Goal: Task Accomplishment & Management: Manage account settings

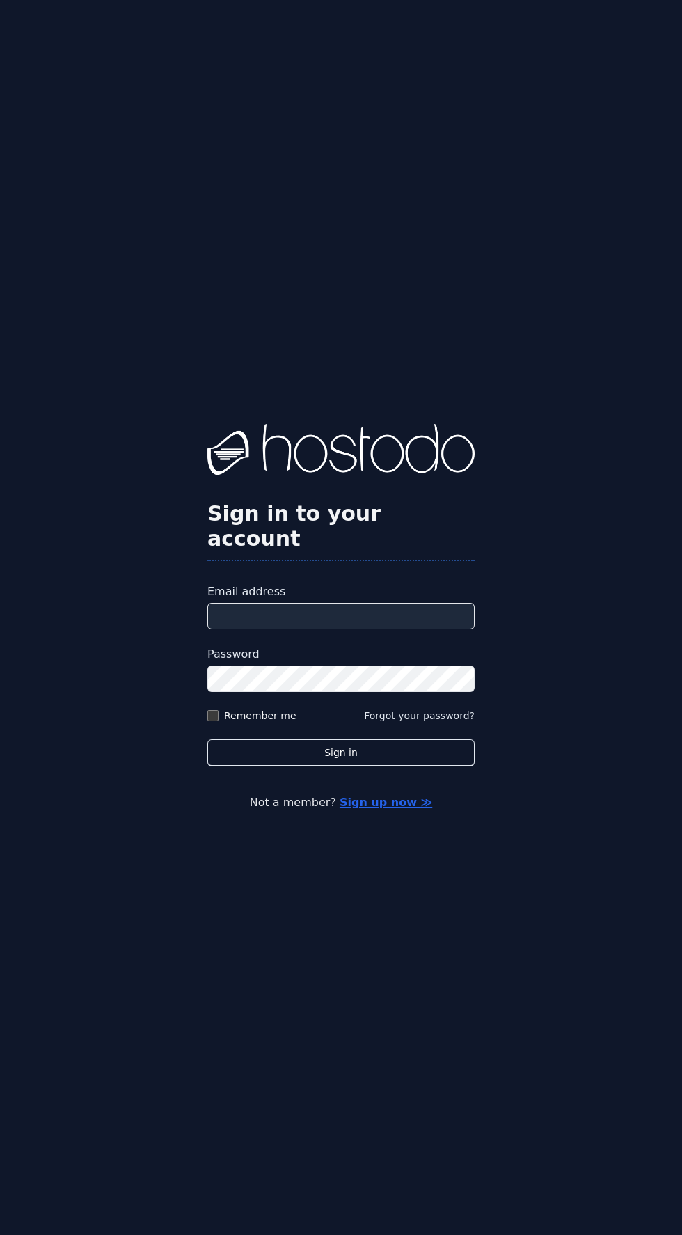
click at [373, 600] on label "Email address" at bounding box center [341, 592] width 267 height 17
click at [373, 629] on input "Email address" at bounding box center [341, 616] width 267 height 26
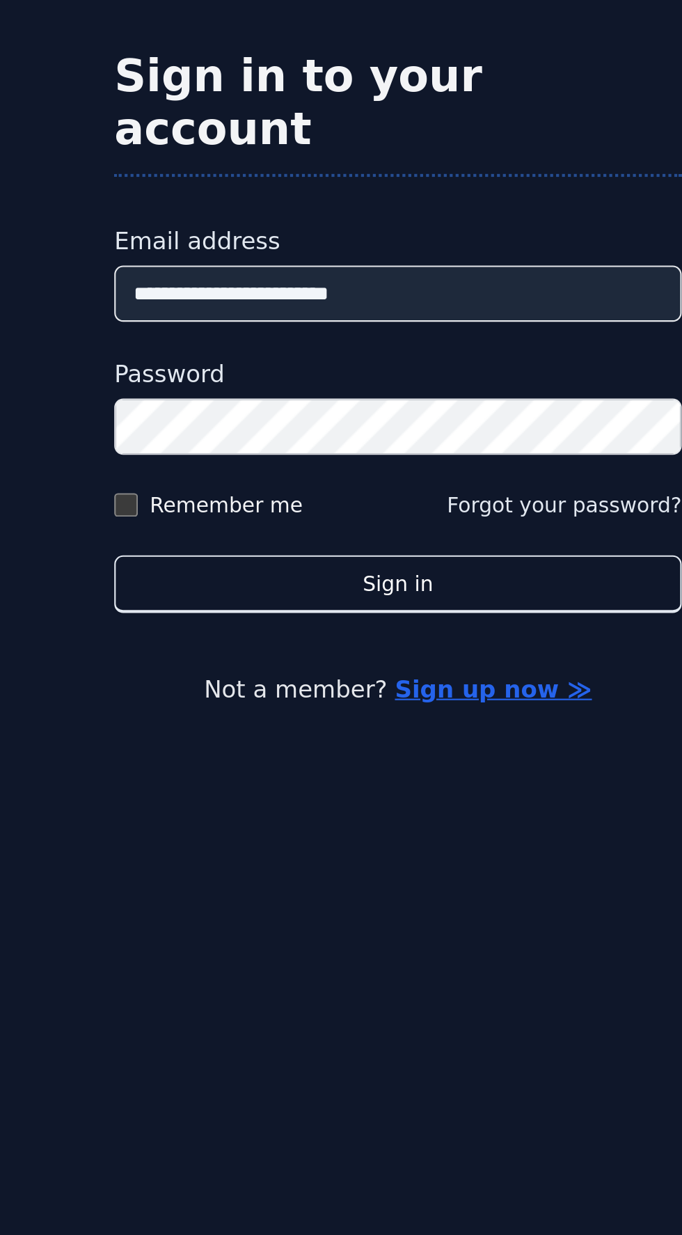
click at [416, 600] on label "Email address" at bounding box center [341, 592] width 267 height 17
click at [416, 629] on input "**********" at bounding box center [341, 616] width 267 height 26
type input "*"
type input "**********"
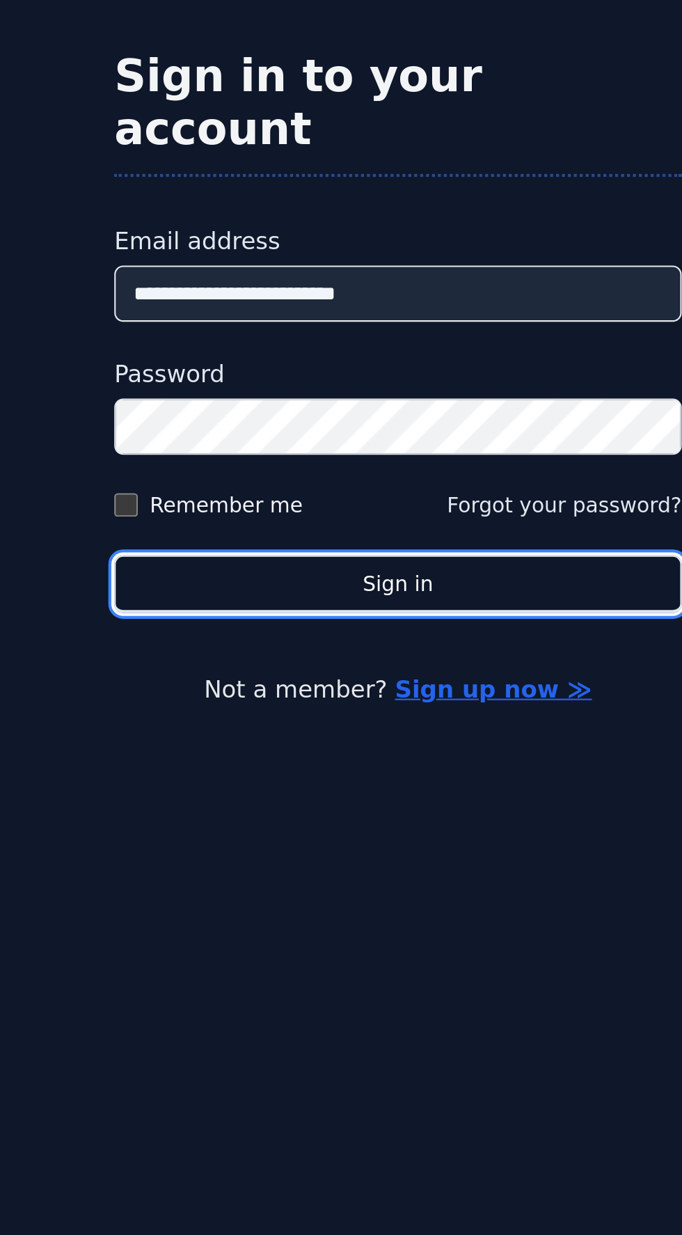
click at [389, 767] on button "Sign in" at bounding box center [341, 753] width 267 height 27
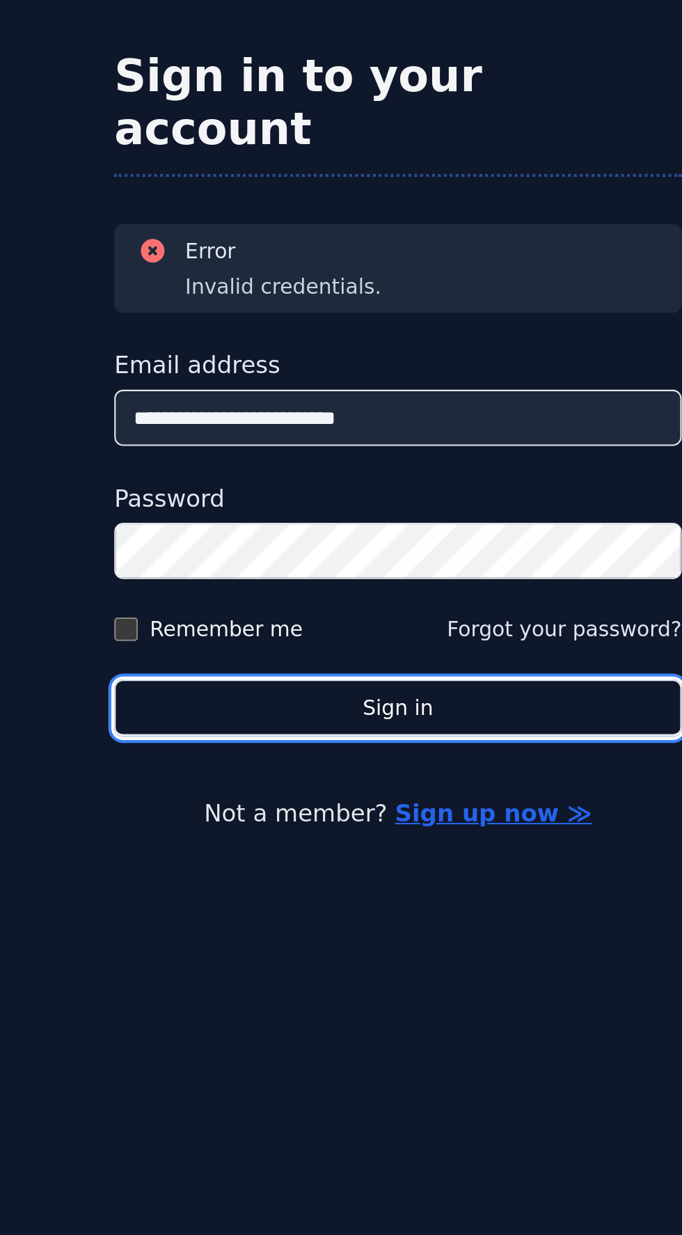
click at [358, 796] on button "Sign in" at bounding box center [341, 782] width 267 height 27
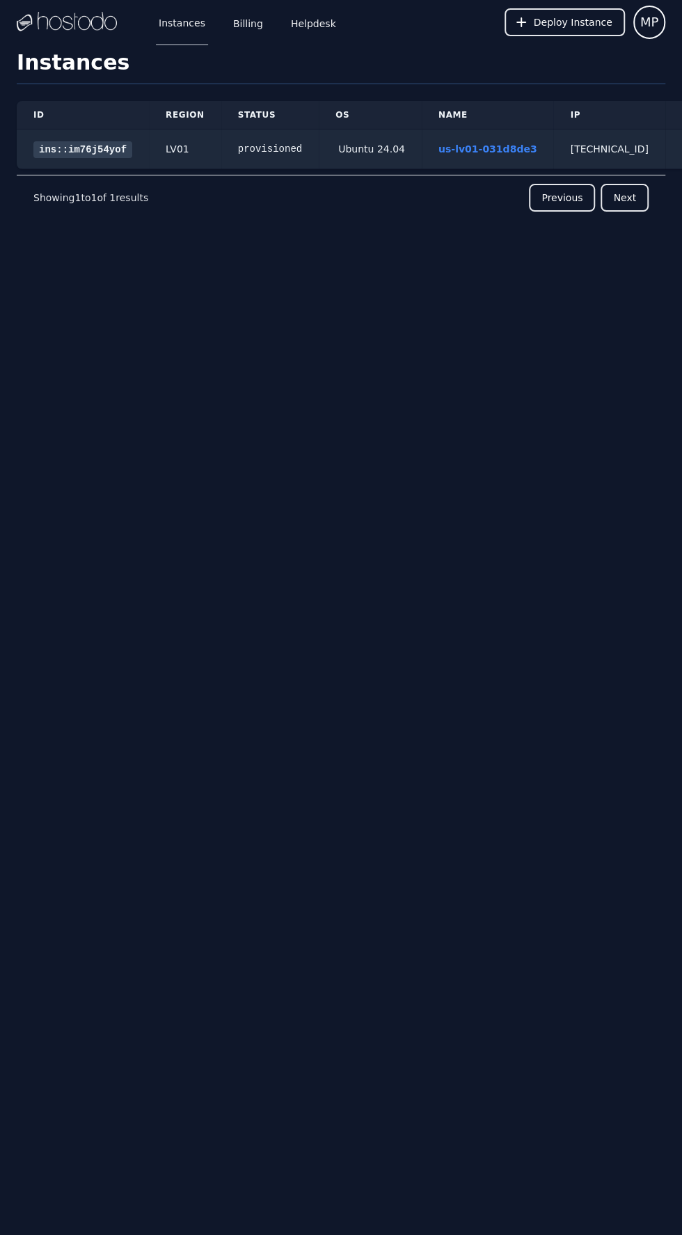
click at [240, 25] on link "Billing" at bounding box center [248, 22] width 36 height 46
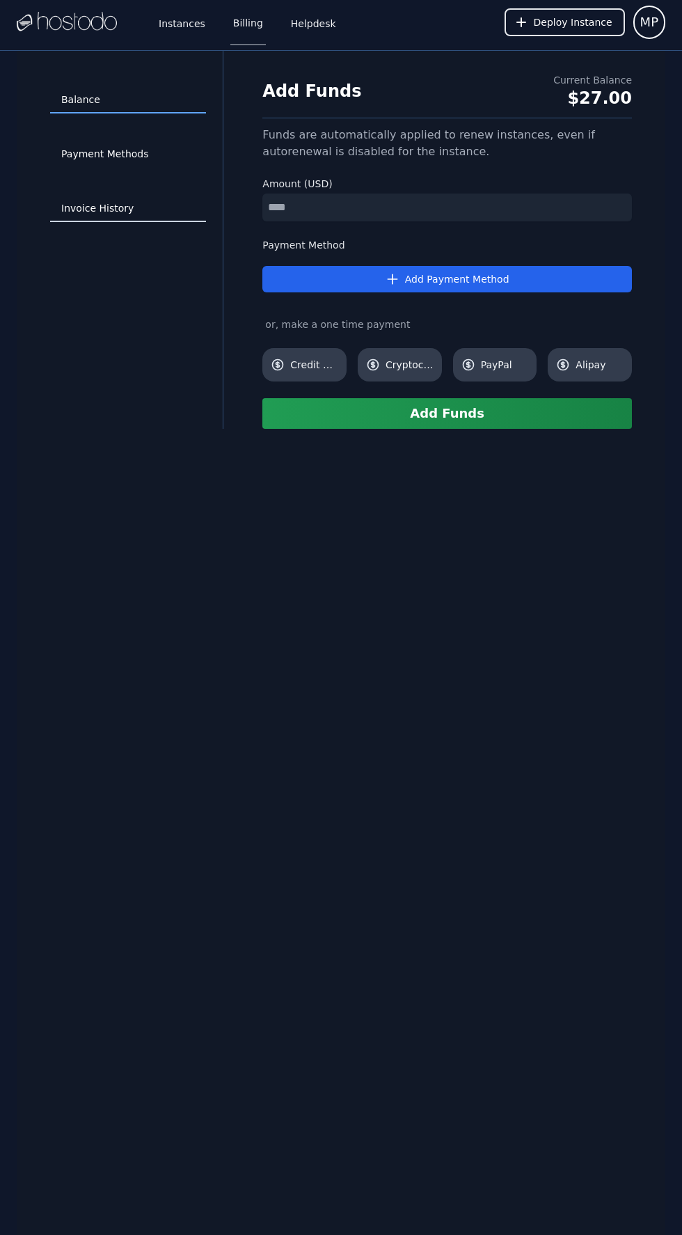
click at [109, 210] on link "Invoice History" at bounding box center [128, 209] width 156 height 26
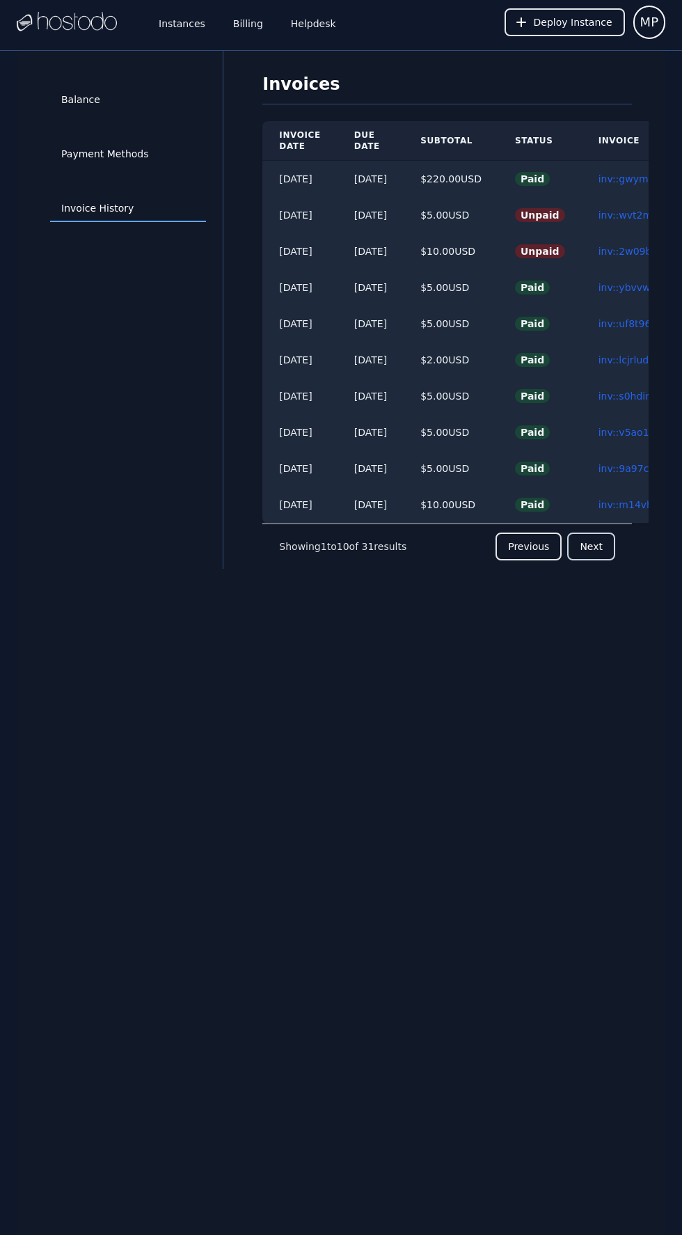
click at [609, 544] on button "Next" at bounding box center [592, 547] width 48 height 28
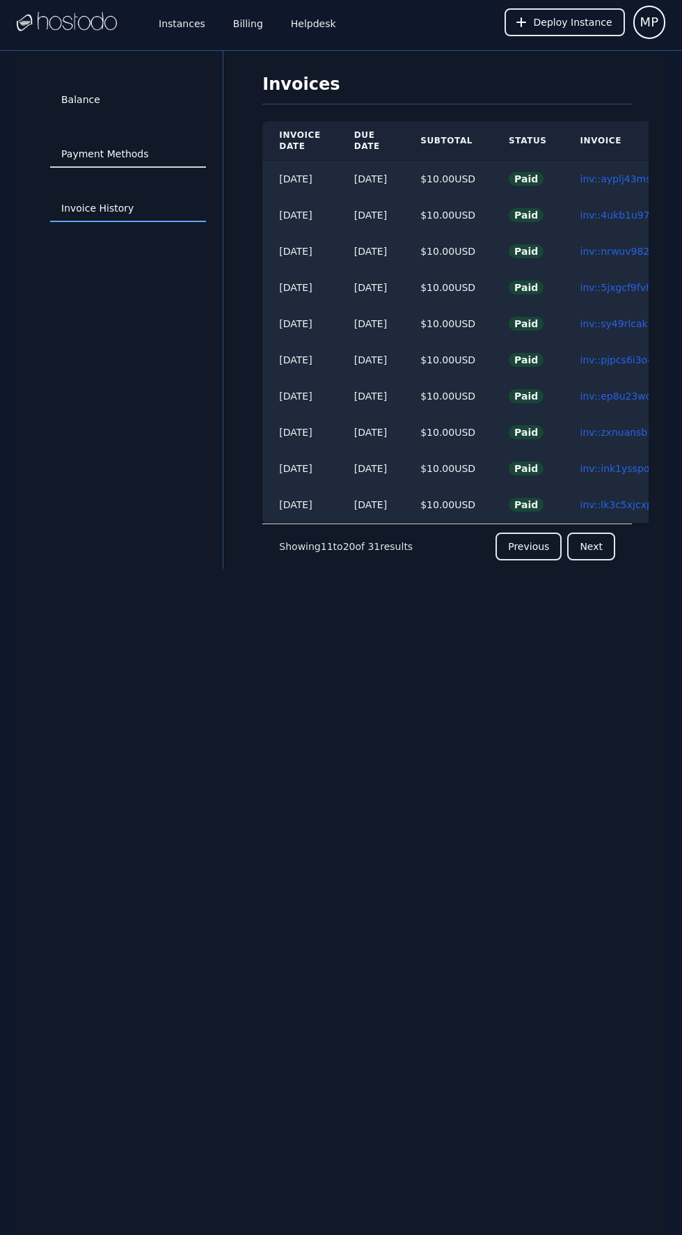
click at [61, 162] on link "Payment Methods" at bounding box center [128, 154] width 156 height 26
